Goal: Communication & Community: Answer question/provide support

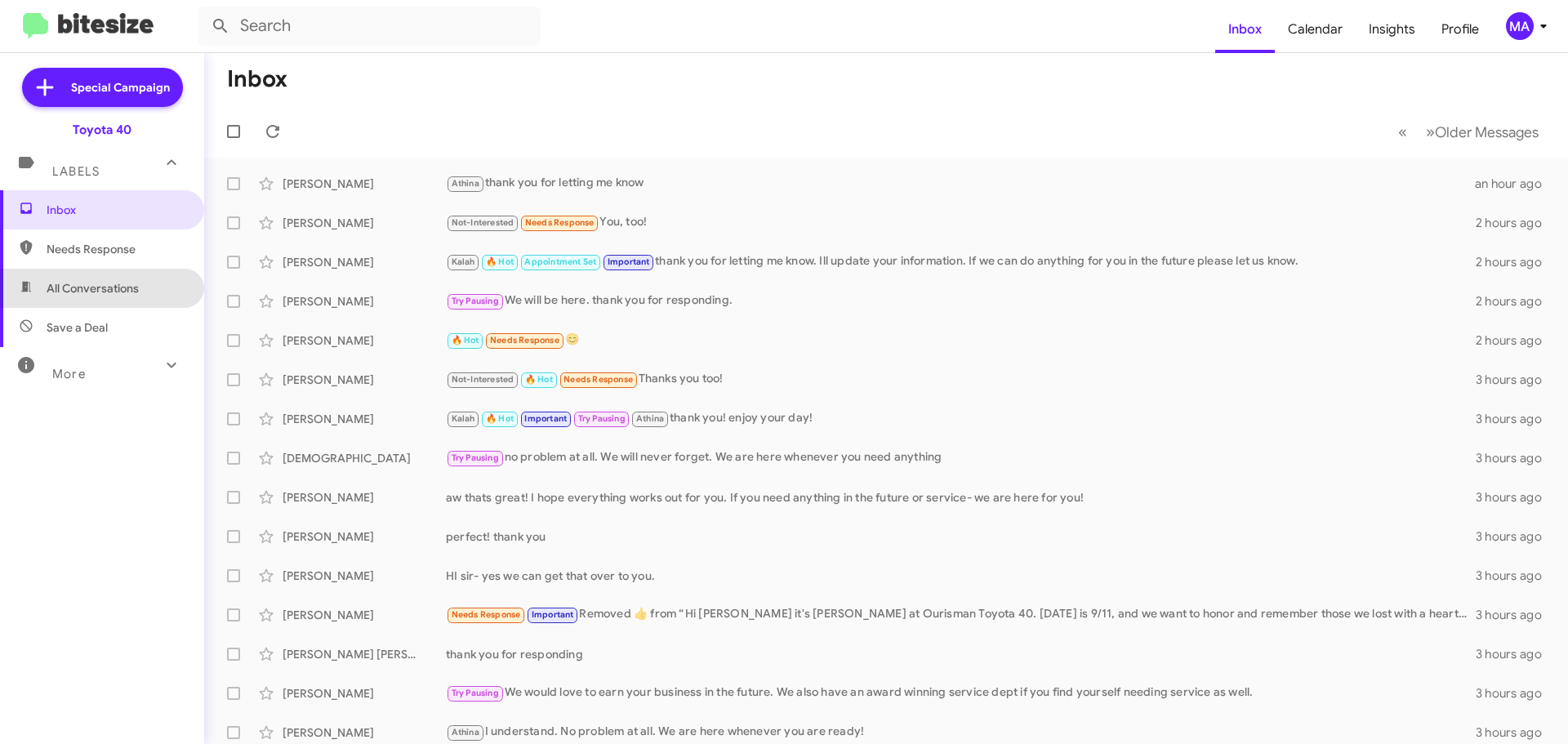
click at [112, 282] on span "All Conversations" at bounding box center [92, 288] width 92 height 16
type input "in:all-conversations"
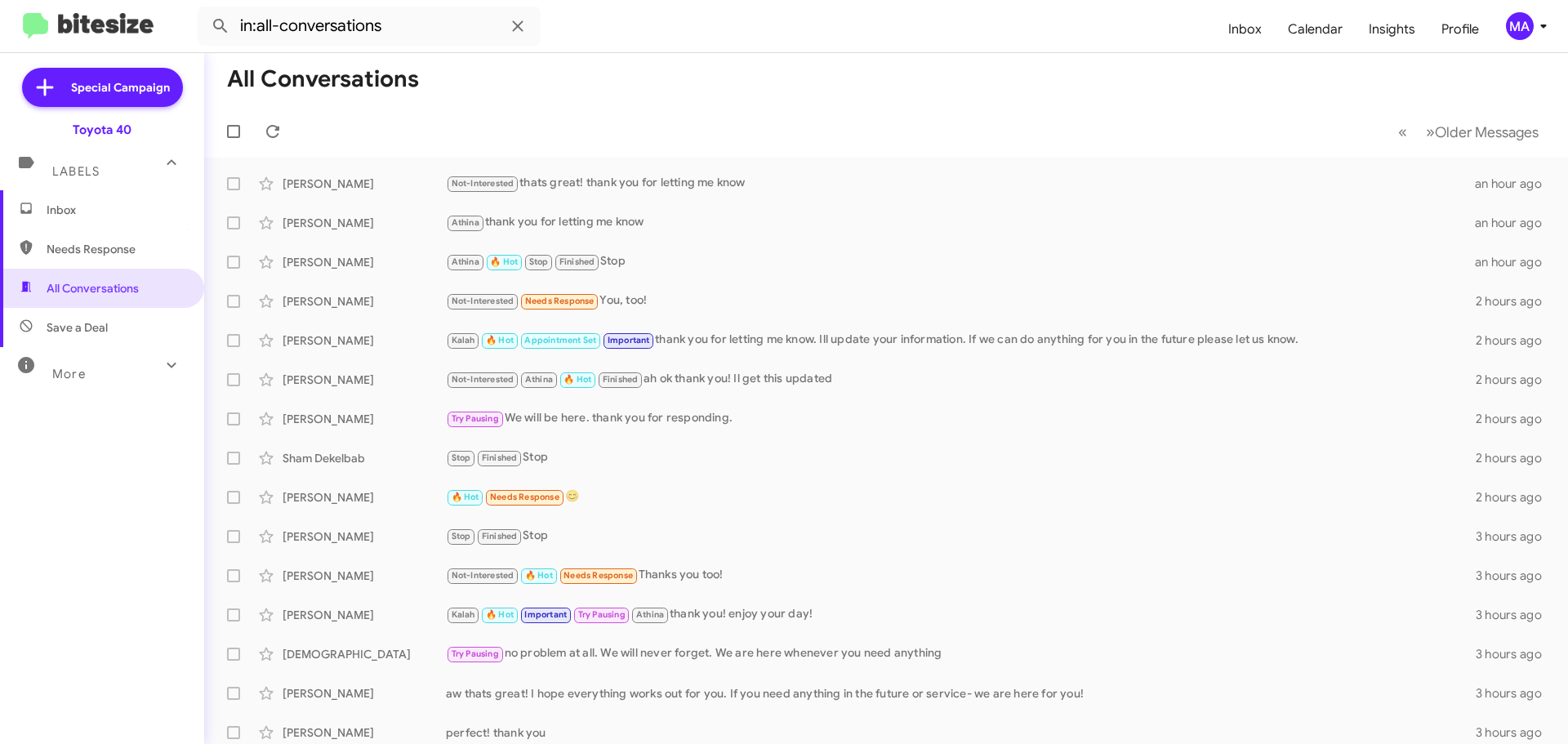
click at [82, 215] on span "Inbox" at bounding box center [115, 209] width 139 height 16
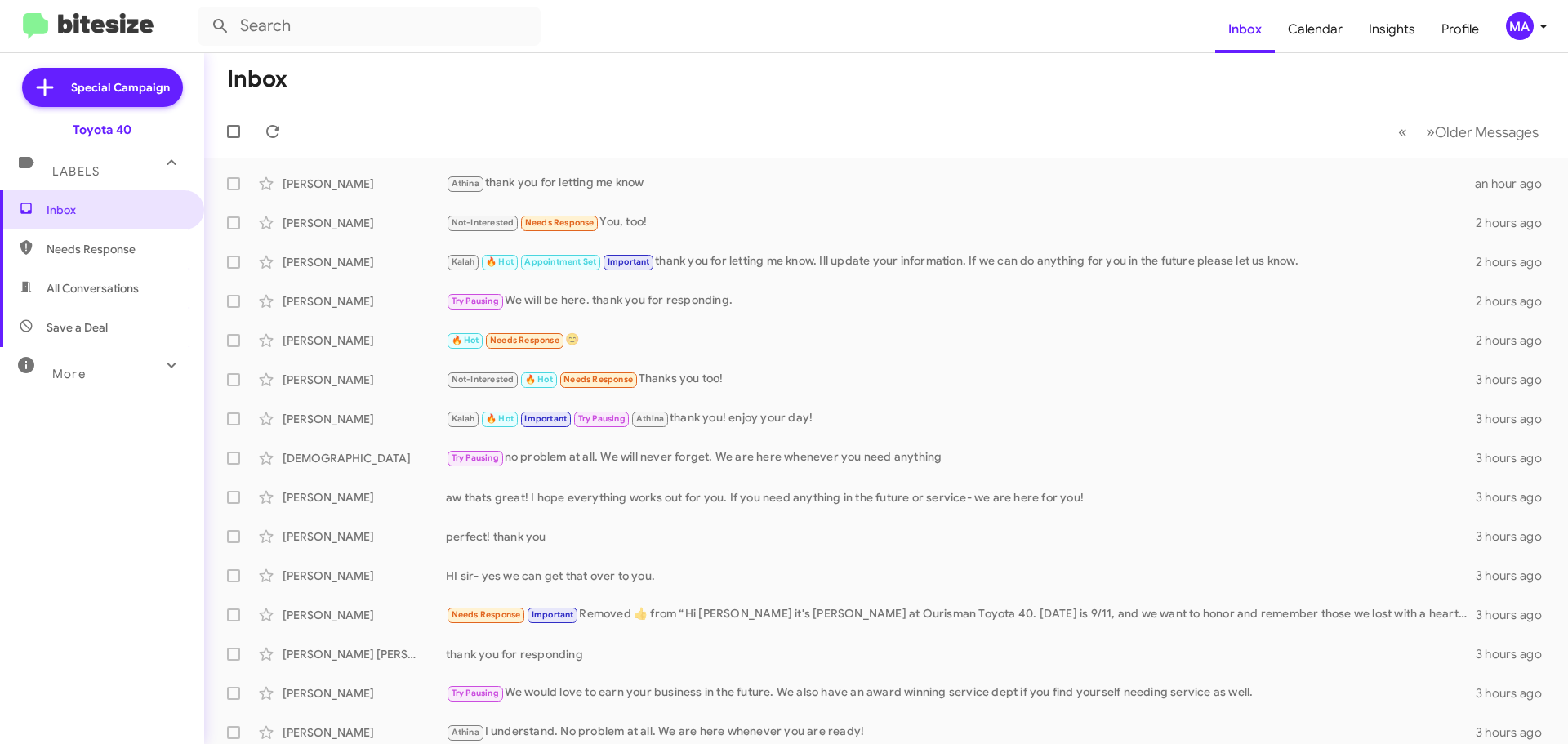
click at [86, 294] on span "All Conversations" at bounding box center [92, 288] width 92 height 16
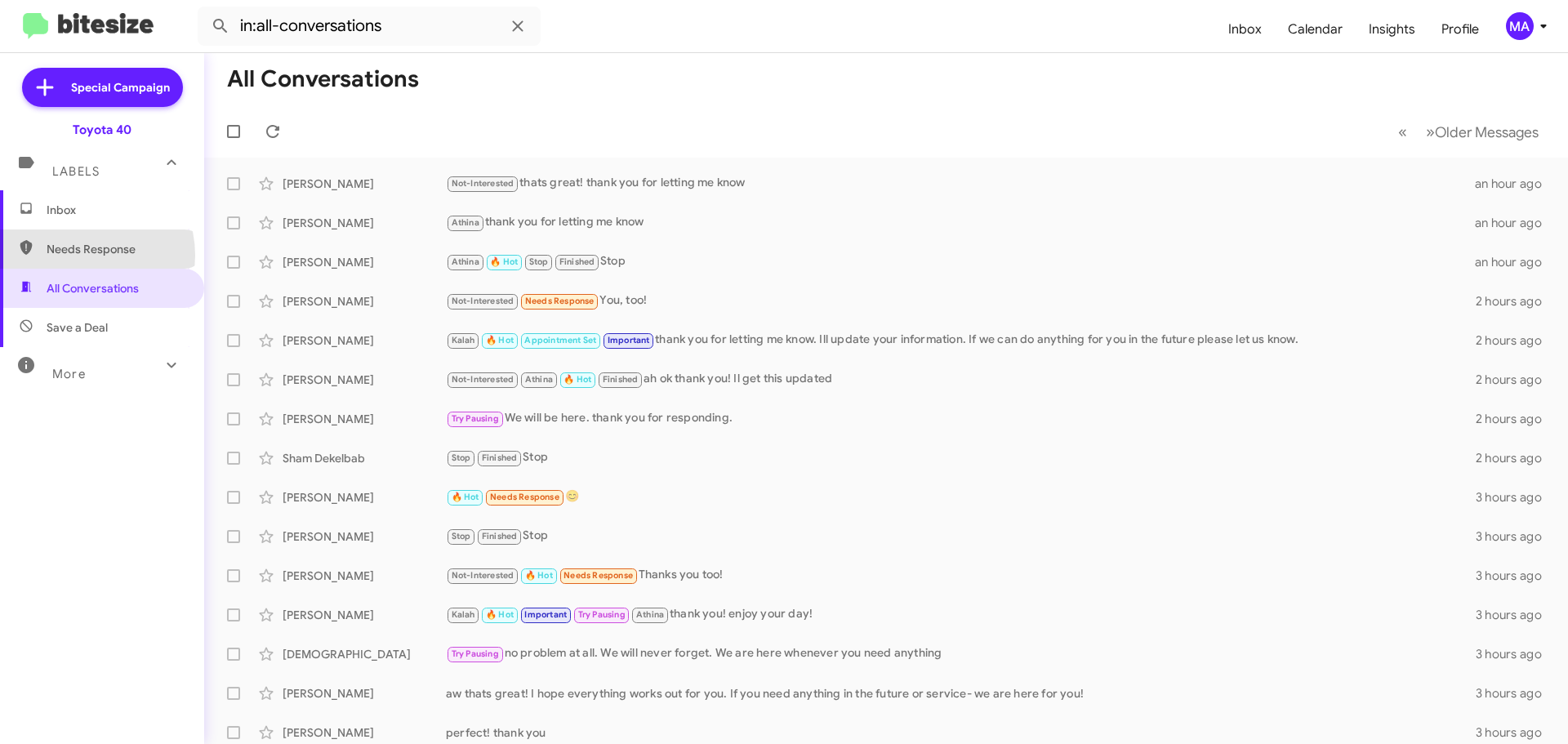
click at [78, 256] on span "Needs Response" at bounding box center [115, 249] width 139 height 16
type input "in:needs-response"
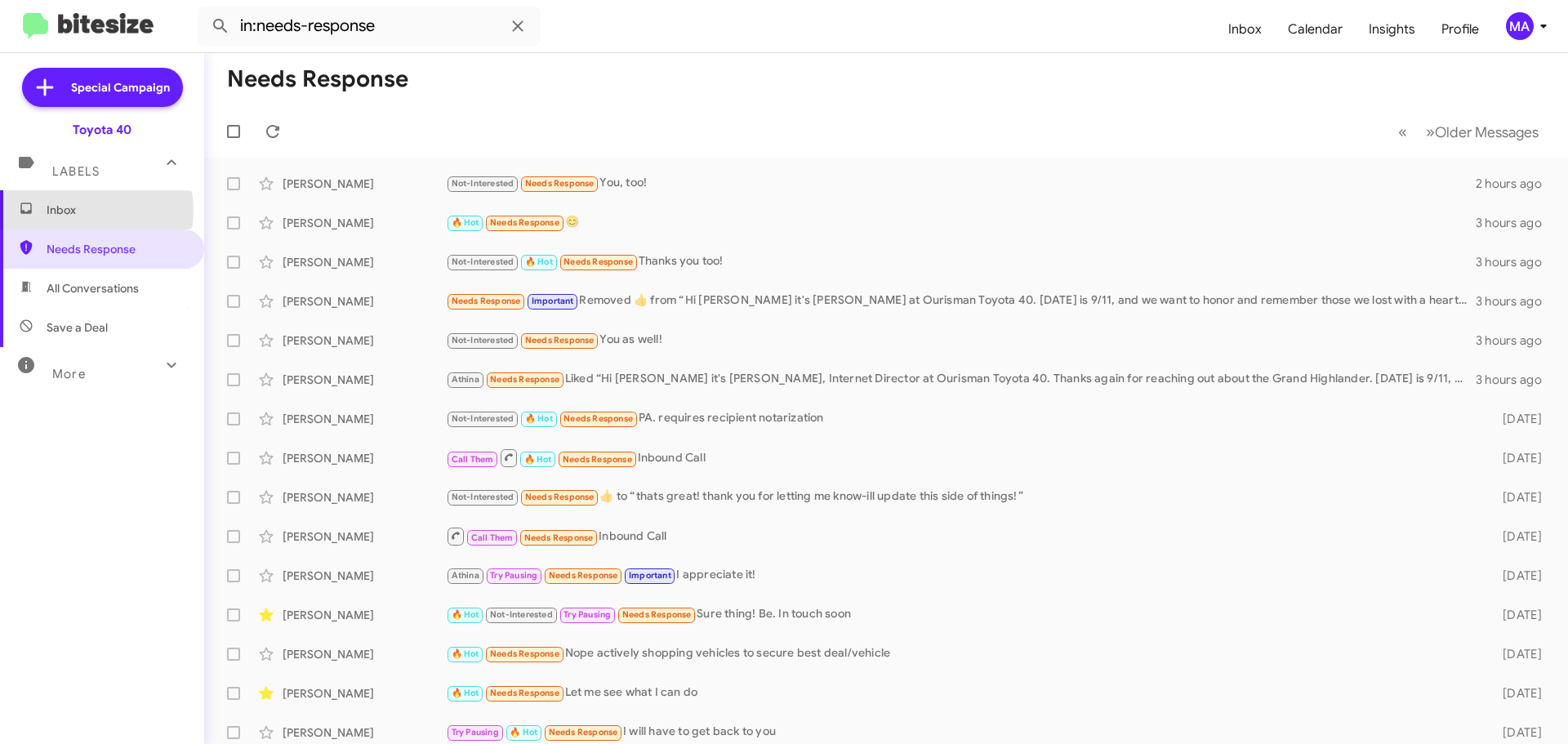
click at [73, 211] on span "Inbox" at bounding box center [115, 209] width 139 height 16
